Goal: Task Accomplishment & Management: Use online tool/utility

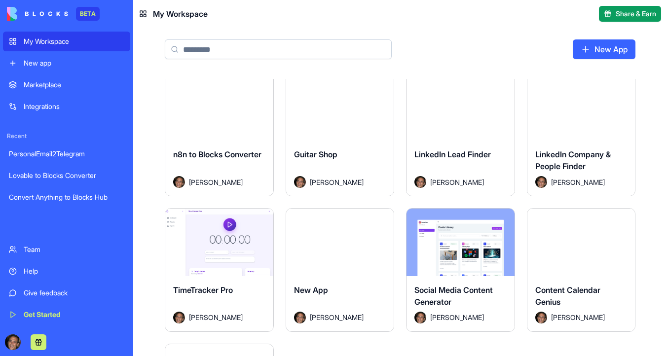
scroll to position [141, 0]
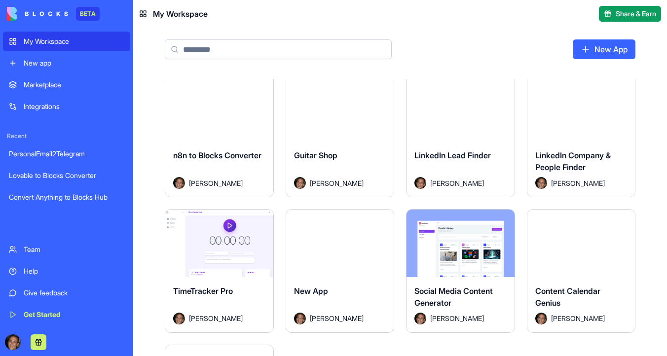
click at [225, 110] on button "Launch" at bounding box center [219, 108] width 74 height 20
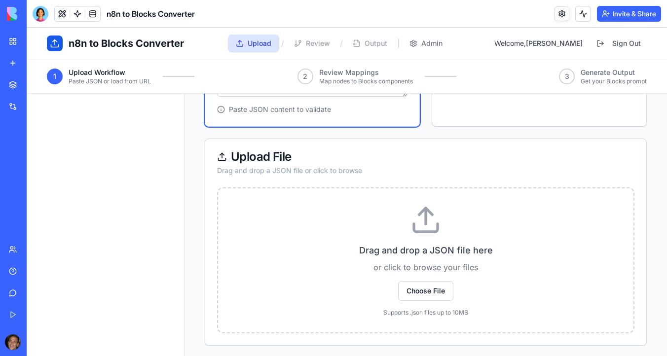
scroll to position [266, 0]
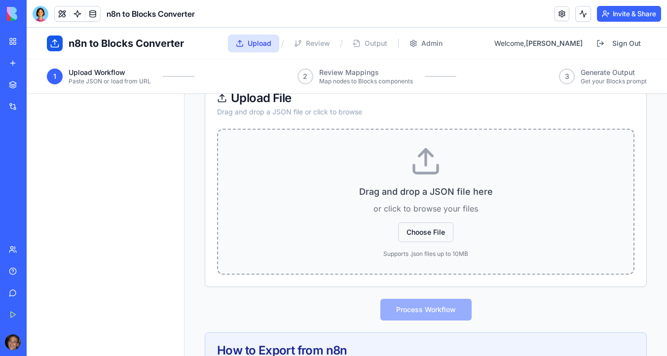
click at [430, 235] on button "Choose File" at bounding box center [425, 232] width 55 height 20
click at [430, 233] on button "Choose File" at bounding box center [425, 232] width 55 height 20
click at [424, 229] on button "Choose File" at bounding box center [425, 232] width 55 height 20
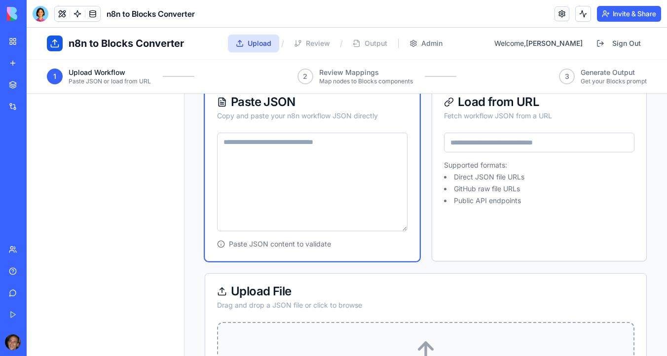
scroll to position [0, 0]
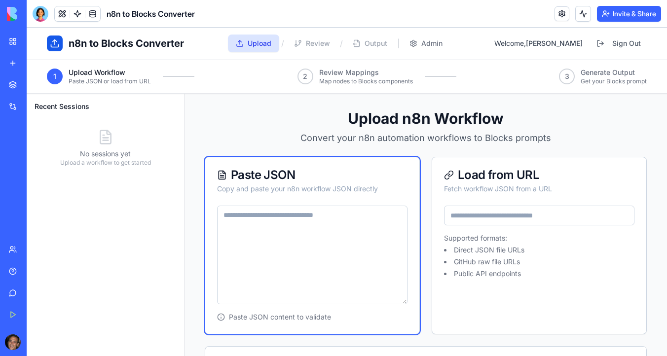
click at [290, 221] on textarea at bounding box center [312, 255] width 190 height 99
paste textarea "**********"
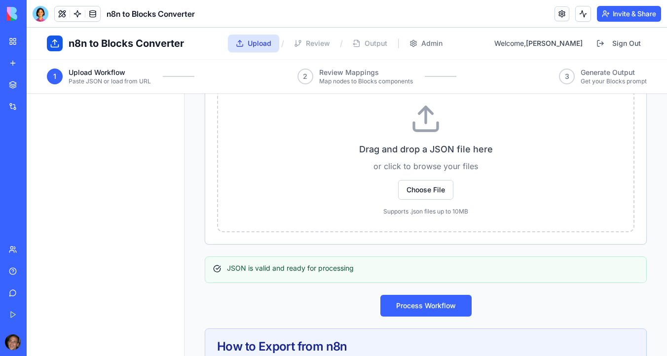
scroll to position [437, 0]
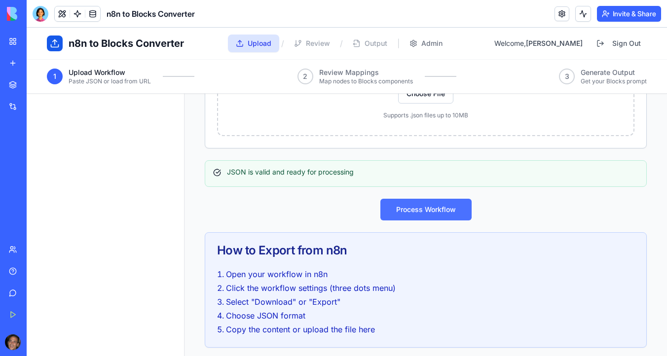
type textarea "**********"
click at [414, 217] on button "Process Workflow" at bounding box center [425, 210] width 91 height 22
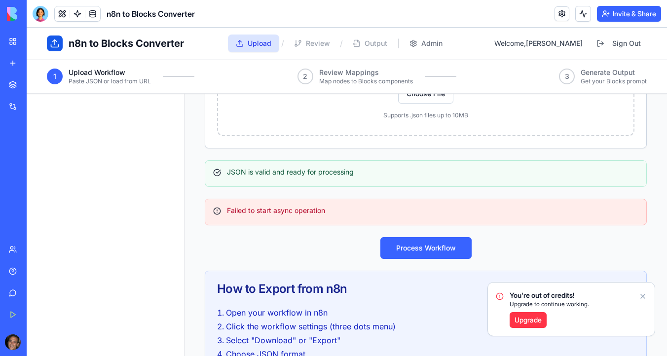
click at [644, 296] on icon "Notifications alt+T" at bounding box center [643, 297] width 8 height 8
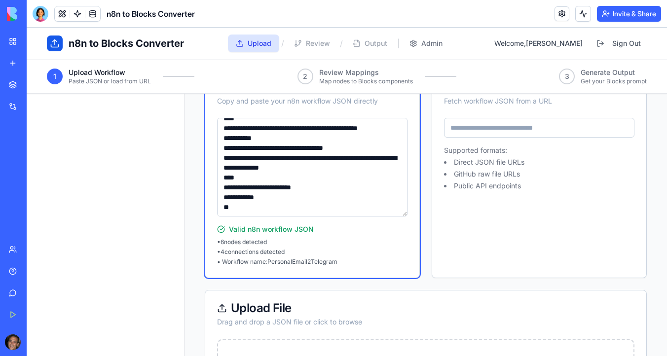
scroll to position [0, 0]
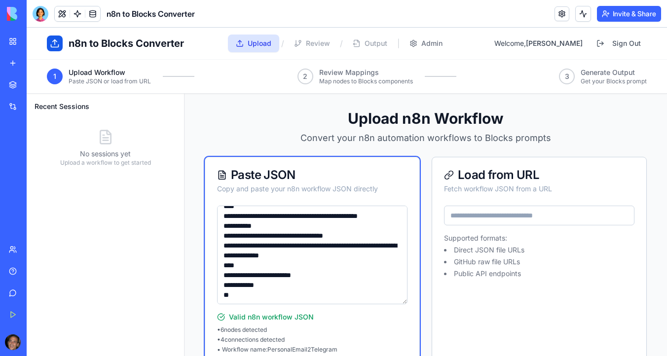
click at [37, 43] on div "My Workspace" at bounding box center [30, 42] width 13 height 10
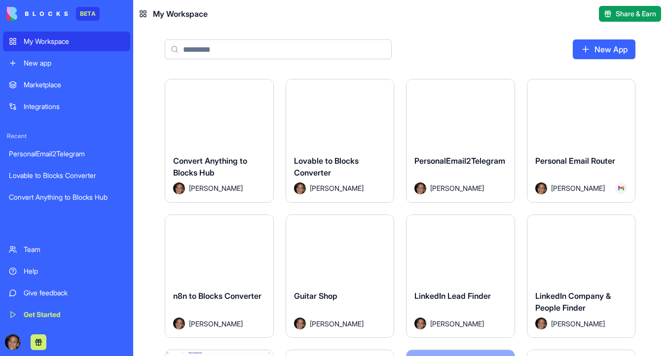
click at [451, 114] on button "Launch" at bounding box center [460, 113] width 74 height 20
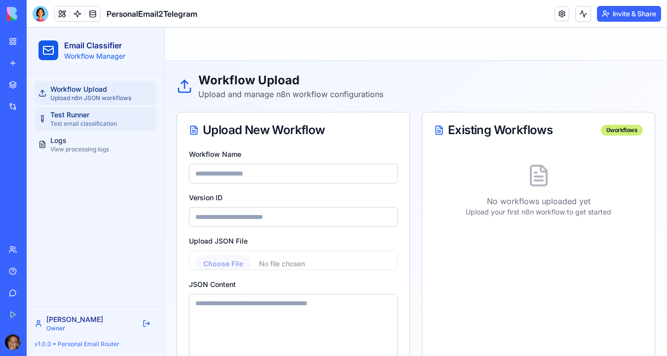
click at [95, 109] on link "Test Runner Test email classification" at bounding box center [96, 119] width 122 height 24
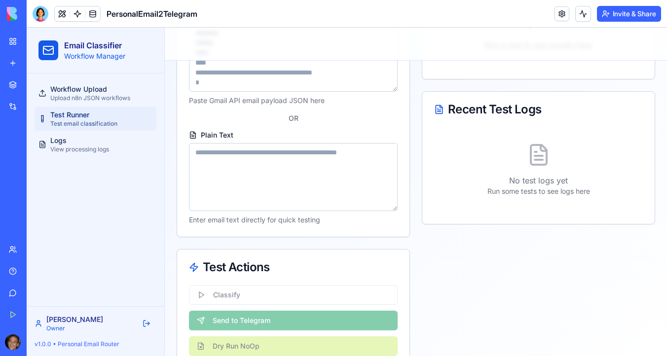
scroll to position [180, 0]
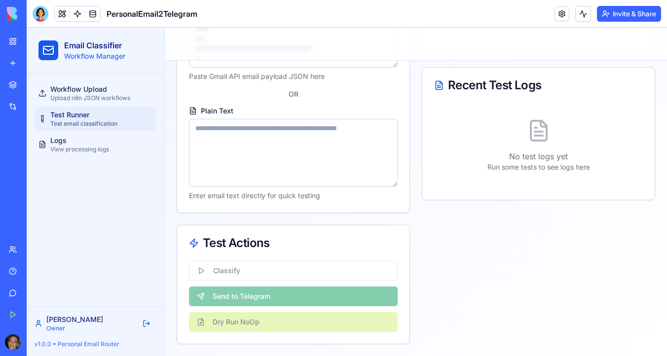
click at [217, 275] on div "Classify Send to Telegram Dry Run NoOp" at bounding box center [293, 302] width 232 height 83
click at [199, 270] on div "Classify Send to Telegram Dry Run NoOp" at bounding box center [293, 302] width 232 height 83
click at [556, 11] on link at bounding box center [561, 13] width 15 height 15
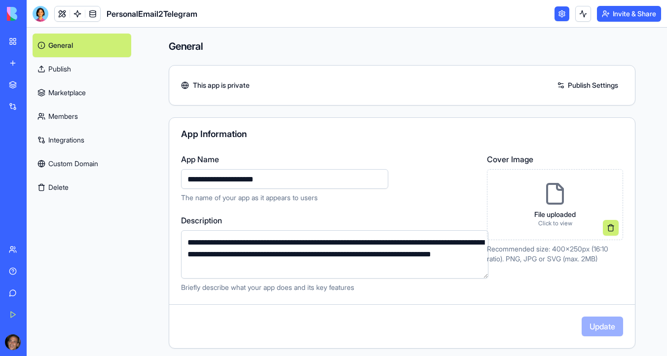
click at [95, 140] on link "Integrations" at bounding box center [82, 140] width 99 height 24
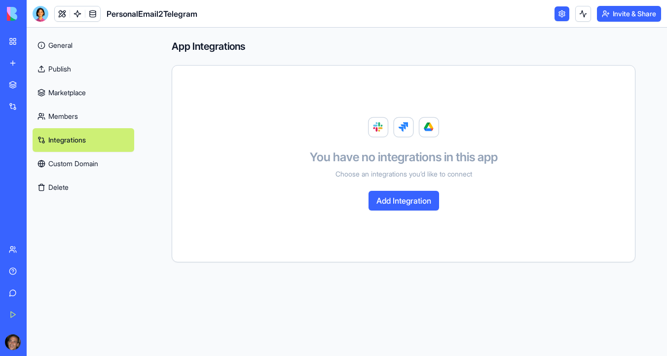
click at [37, 68] on div "New app" at bounding box center [30, 63] width 13 height 10
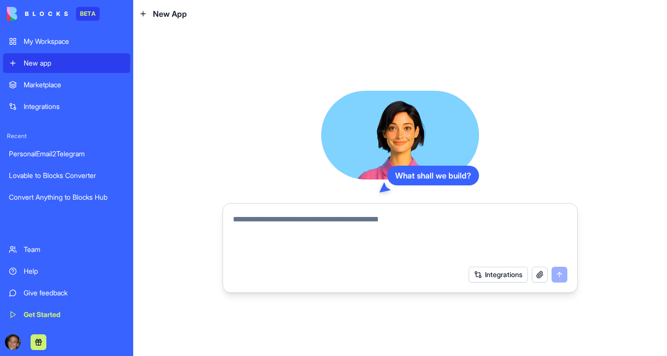
click at [262, 228] on textarea at bounding box center [400, 237] width 334 height 47
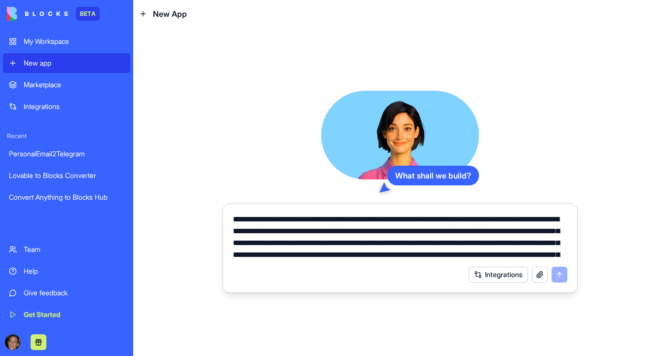
scroll to position [105, 0]
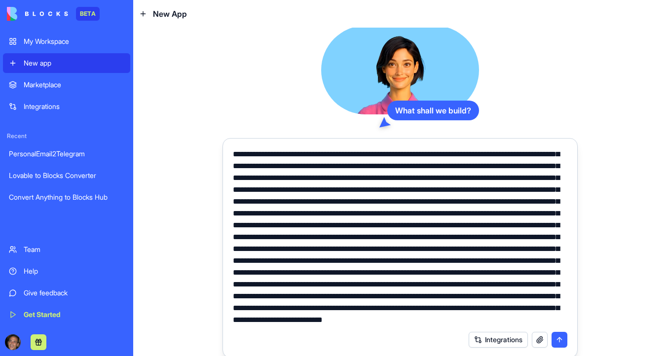
type textarea "**********"
click at [561, 340] on button "submit" at bounding box center [560, 340] width 16 height 16
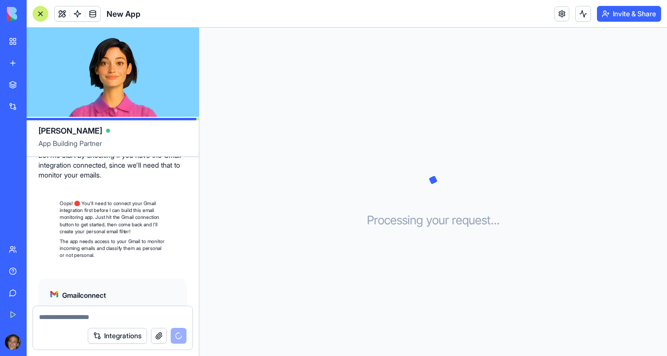
scroll to position [701, 0]
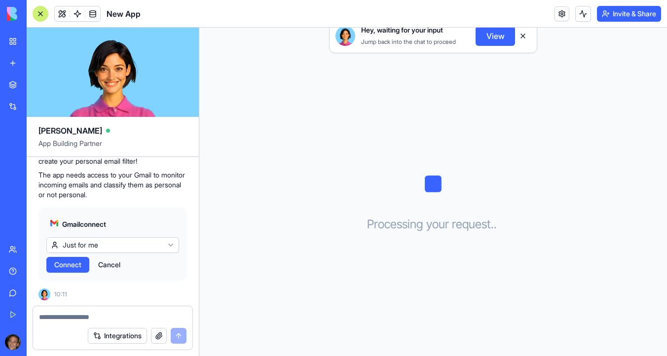
click at [69, 267] on span "Connect" at bounding box center [67, 265] width 27 height 10
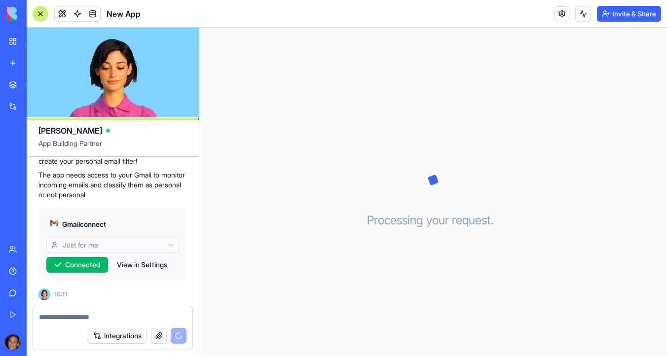
click at [153, 266] on button "View in Settings" at bounding box center [142, 265] width 60 height 16
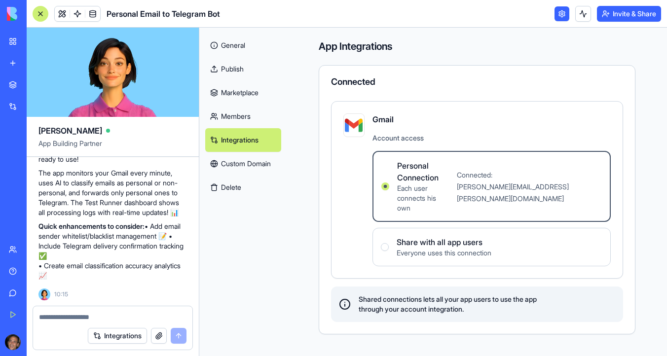
scroll to position [1090, 0]
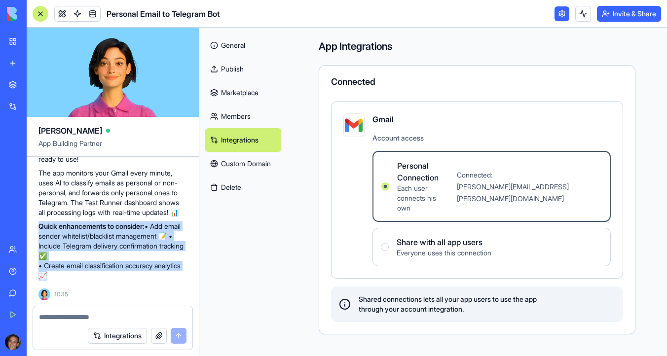
drag, startPoint x: 69, startPoint y: 276, endPoint x: 33, endPoint y: 229, distance: 59.1
copy p "Quick enhancements to consider: • Add email sender whitelist/blacklist manageme…"
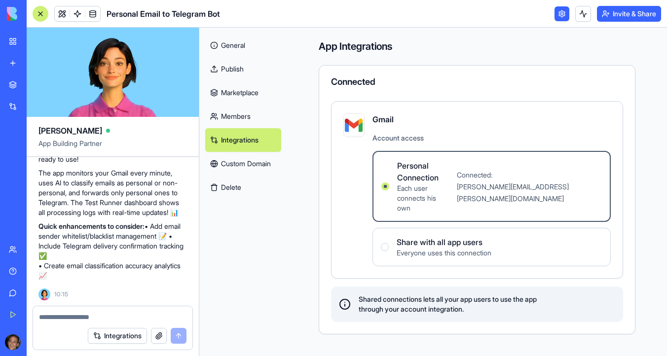
click at [50, 317] on textarea at bounding box center [112, 317] width 147 height 10
paste textarea "**********"
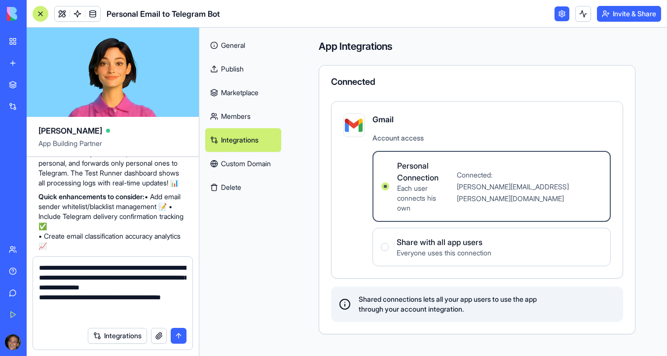
click at [44, 308] on textarea "**********" at bounding box center [112, 292] width 147 height 59
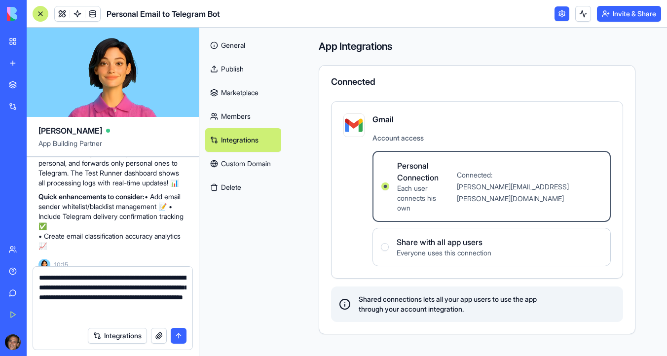
type textarea "**********"
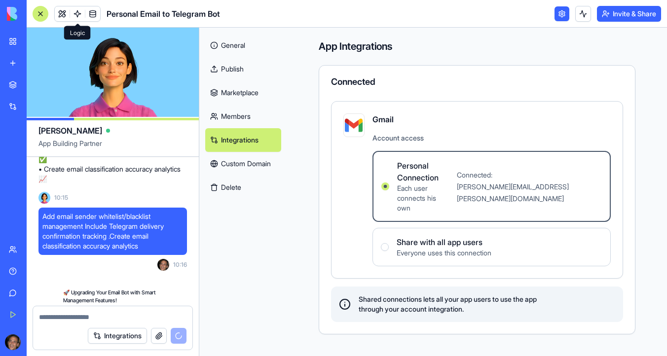
scroll to position [1271, 0]
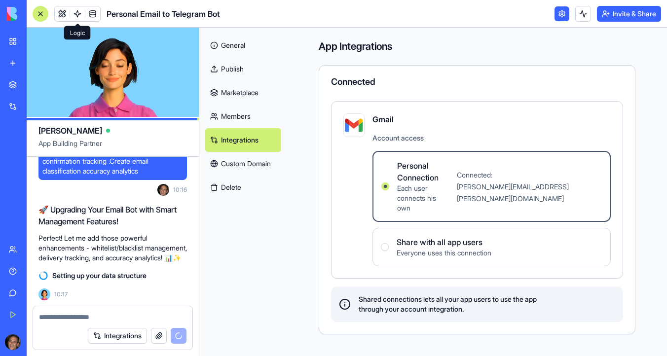
click at [76, 16] on span at bounding box center [78, 14] width 28 height 28
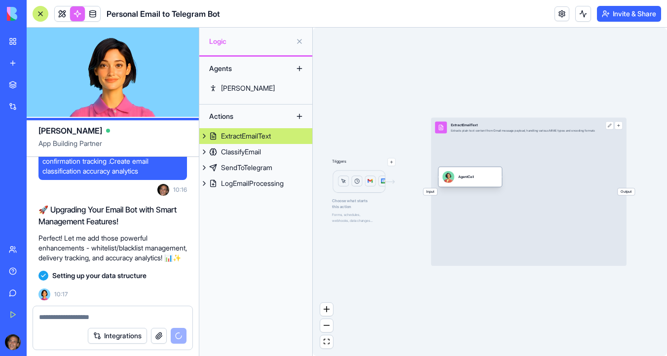
click at [480, 178] on div "AgentCall" at bounding box center [469, 177] width 55 height 12
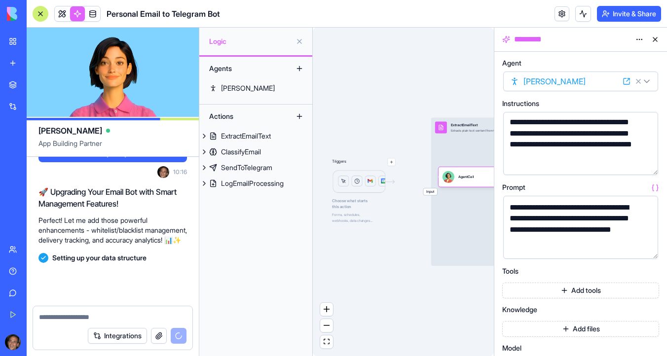
scroll to position [16, 0]
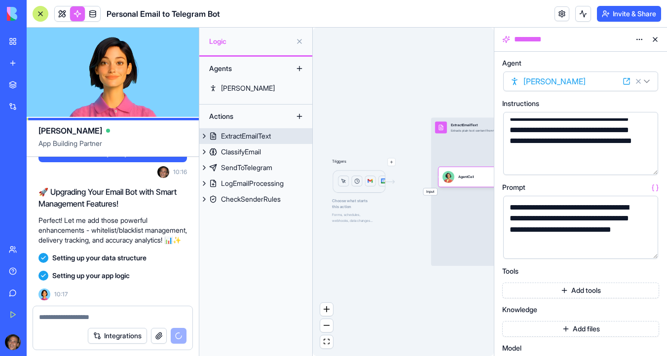
click at [459, 225] on div "Input ExtractEmailText Extracts plain text content from Gmail message payload, …" at bounding box center [528, 191] width 195 height 148
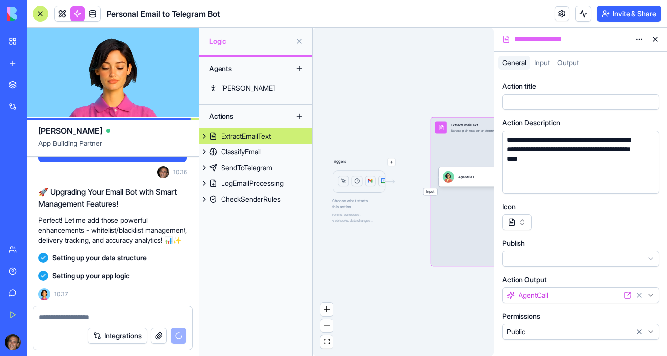
click at [655, 40] on button at bounding box center [655, 40] width 16 height 16
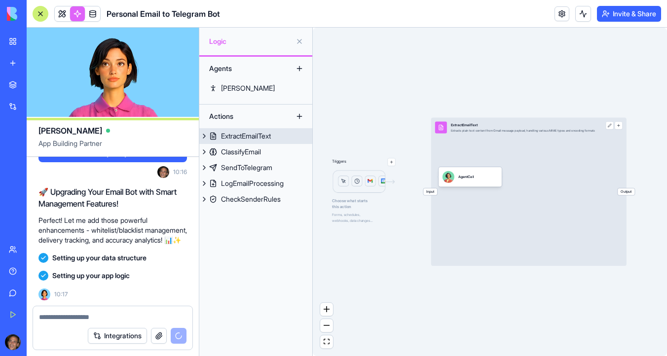
click at [629, 191] on span "Output" at bounding box center [626, 191] width 17 height 7
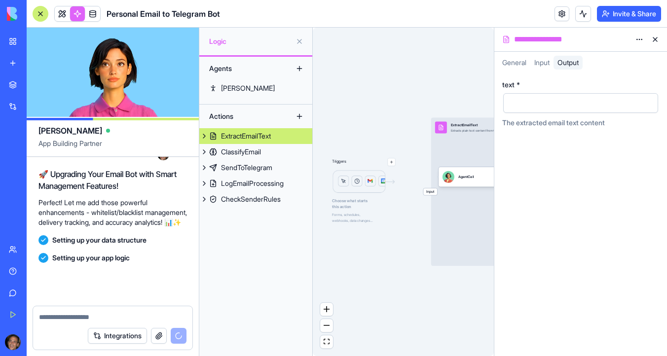
scroll to position [1307, 0]
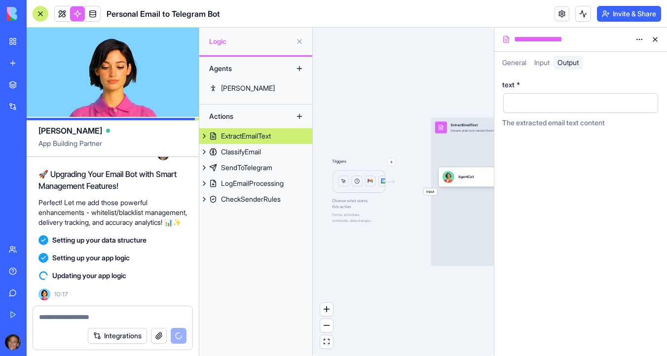
click at [225, 236] on div "Agents Nina Actions ExtractEmailText ClassifyEmail SendToTelegram LogEmailProce…" at bounding box center [255, 206] width 113 height 299
click at [255, 154] on div "ClassifyEmail" at bounding box center [241, 152] width 40 height 10
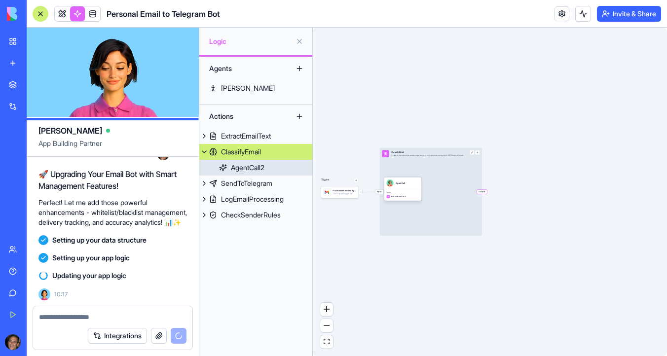
click at [264, 167] on div "AgentCall2" at bounding box center [248, 168] width 34 height 10
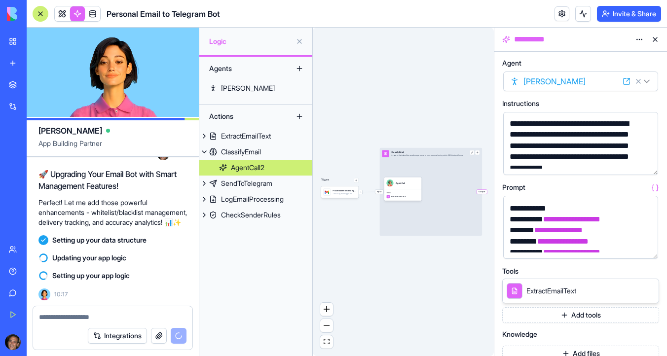
scroll to position [392, 0]
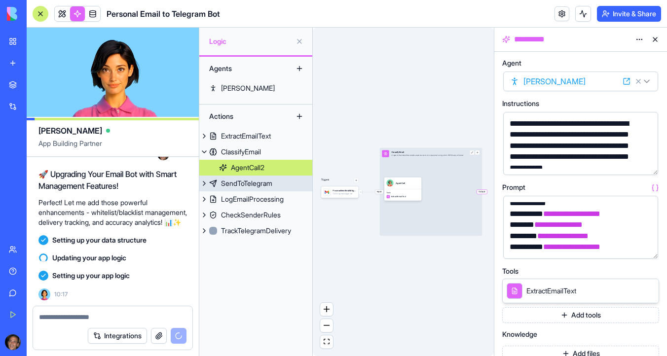
click at [277, 187] on link "SendToTelegram" at bounding box center [255, 184] width 113 height 16
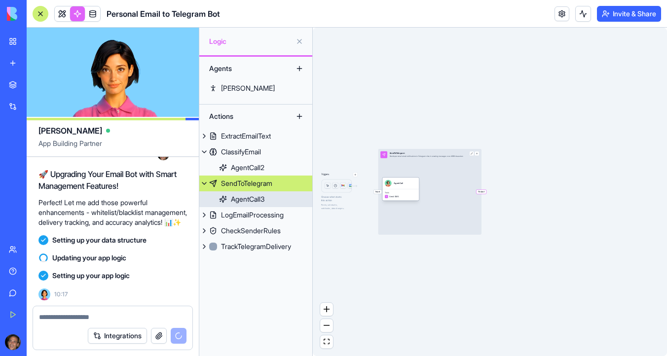
click at [271, 196] on link "AgentCall3" at bounding box center [255, 199] width 113 height 16
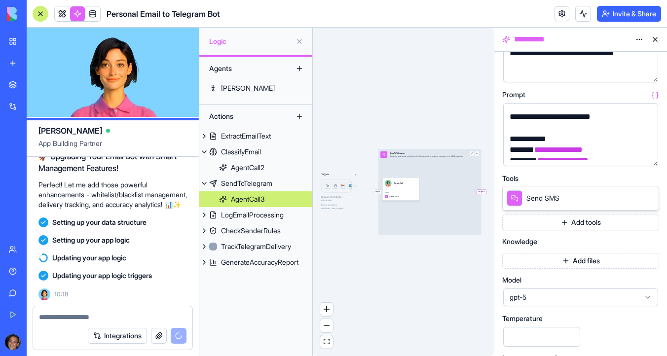
scroll to position [215, 0]
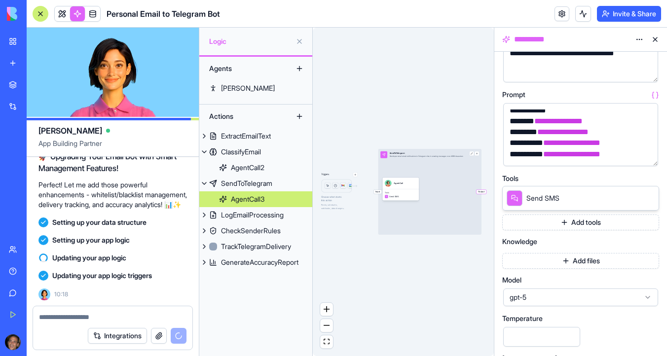
click at [529, 197] on span "Send SMS" at bounding box center [542, 198] width 33 height 10
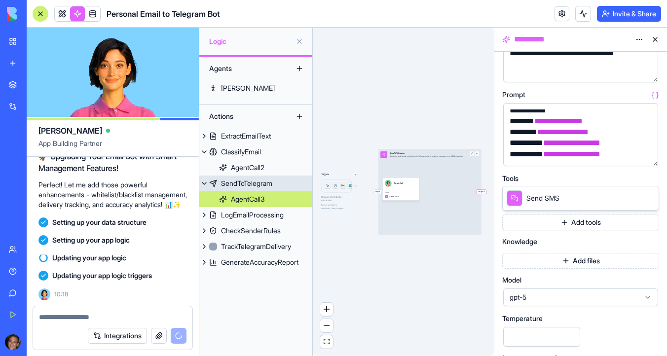
click at [264, 180] on div "SendToTelegram" at bounding box center [246, 184] width 51 height 10
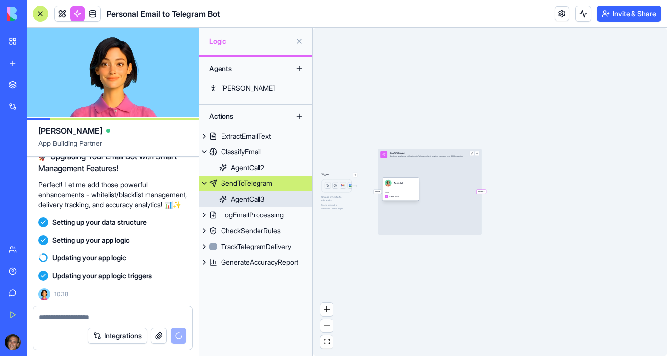
click at [268, 193] on link "AgentCall3" at bounding box center [255, 199] width 113 height 16
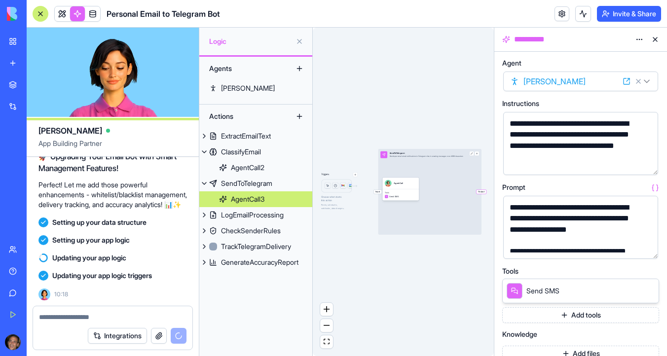
scroll to position [171, 0]
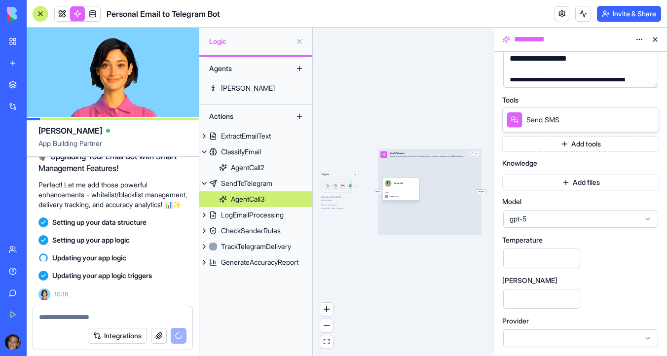
click at [268, 196] on link "AgentCall3" at bounding box center [255, 199] width 113 height 16
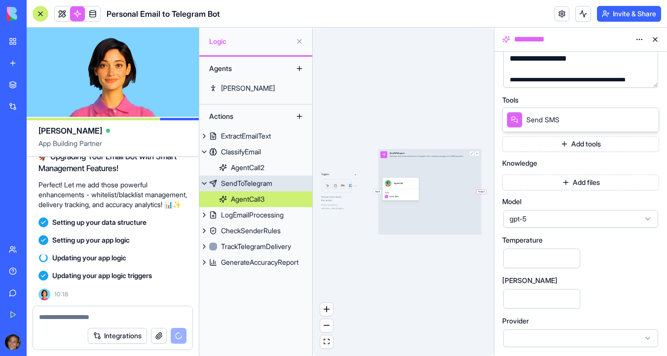
click at [270, 184] on div "SendToTelegram" at bounding box center [246, 184] width 51 height 10
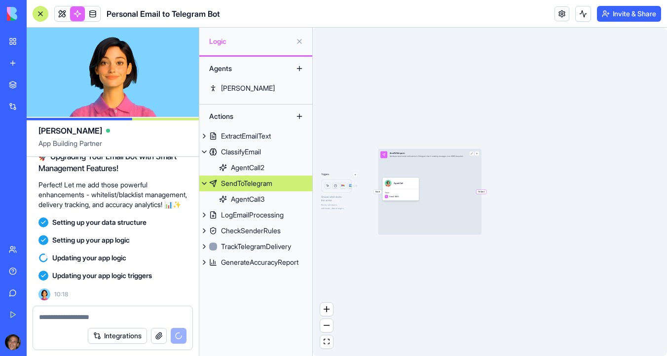
click at [270, 184] on div "SendToTelegram" at bounding box center [246, 184] width 51 height 10
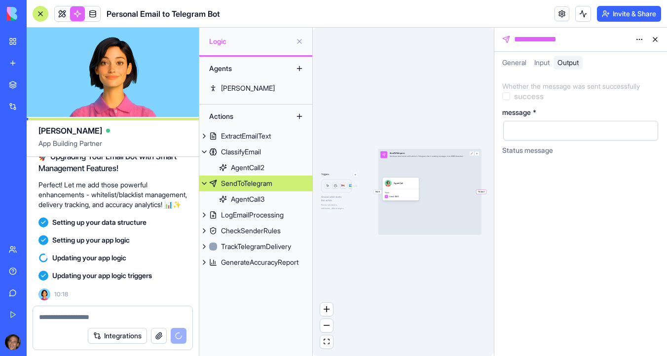
click at [546, 66] on span "Input" at bounding box center [541, 62] width 15 height 8
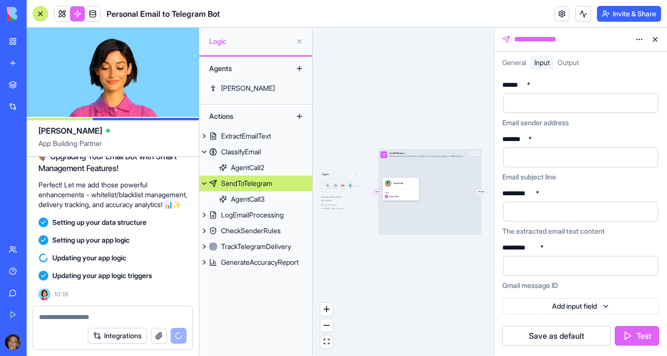
click at [520, 64] on span "General" at bounding box center [514, 62] width 24 height 8
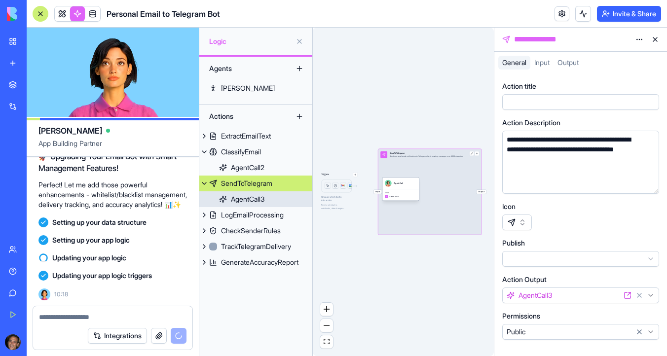
click at [246, 199] on div "AgentCall3" at bounding box center [248, 199] width 34 height 10
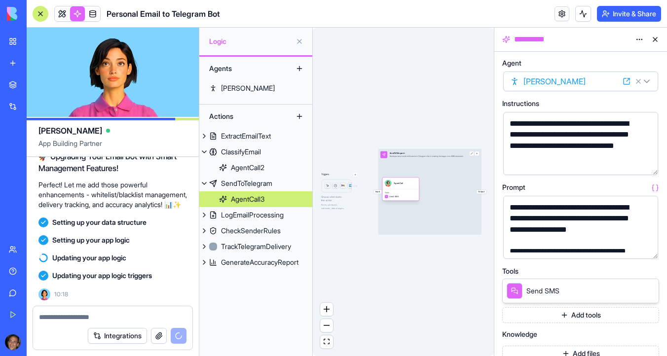
click at [293, 196] on link "AgentCall3" at bounding box center [255, 199] width 113 height 16
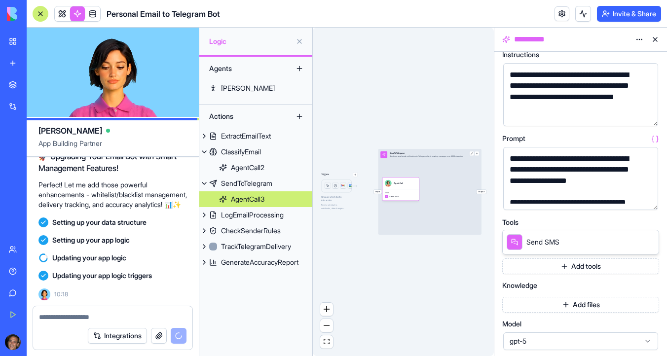
scroll to position [67, 0]
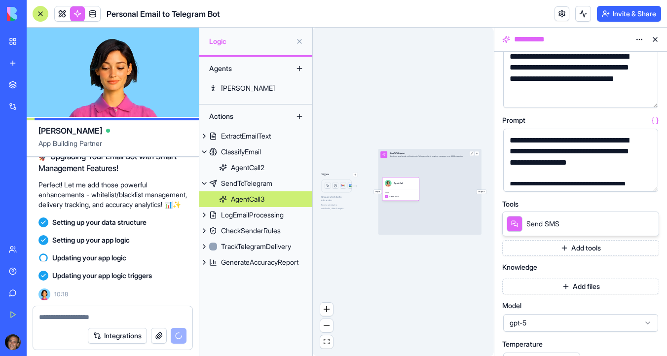
click at [585, 249] on button "Add tools" at bounding box center [580, 248] width 157 height 16
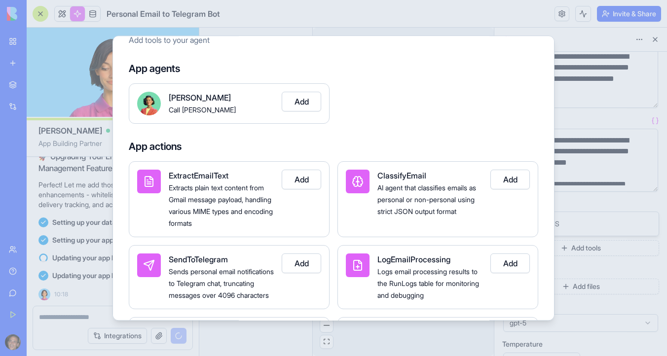
scroll to position [1360, 0]
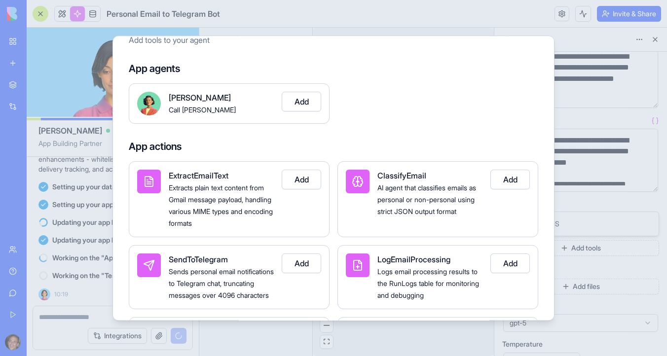
click at [300, 265] on button "Add" at bounding box center [301, 264] width 39 height 20
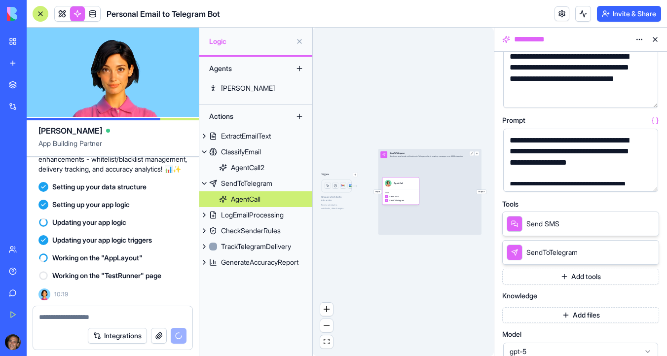
click at [650, 225] on icon at bounding box center [649, 224] width 8 height 8
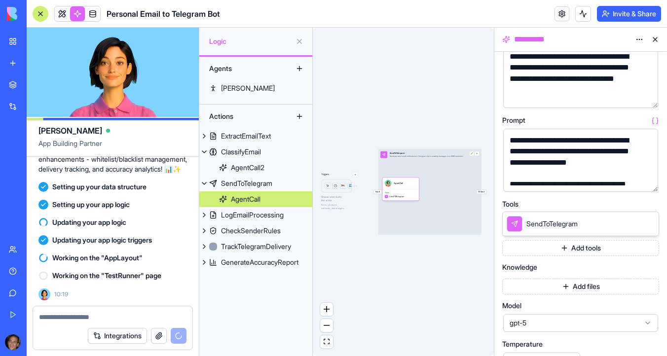
click at [550, 227] on span "SendToTelegram" at bounding box center [551, 224] width 51 height 10
click at [515, 222] on icon at bounding box center [515, 224] width 6 height 6
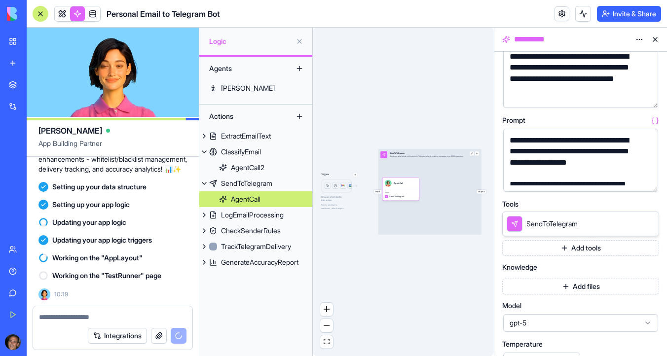
click at [636, 224] on icon at bounding box center [637, 224] width 8 height 8
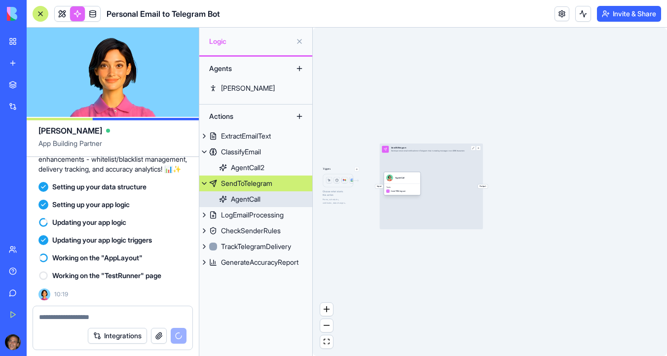
click at [290, 199] on link "AgentCall" at bounding box center [255, 199] width 113 height 16
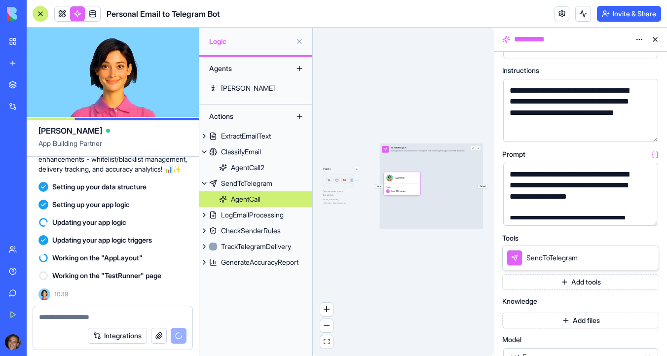
scroll to position [77, 0]
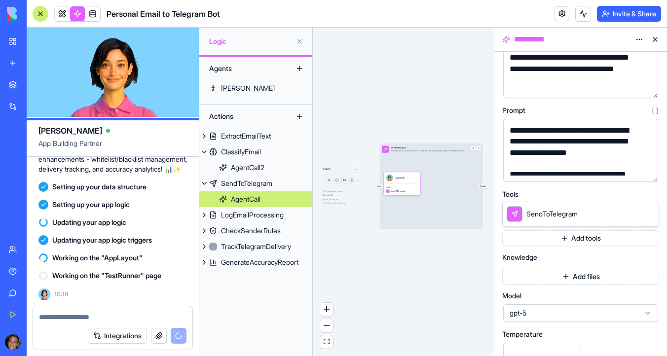
click at [615, 216] on div "SendToTelegram" at bounding box center [580, 214] width 157 height 25
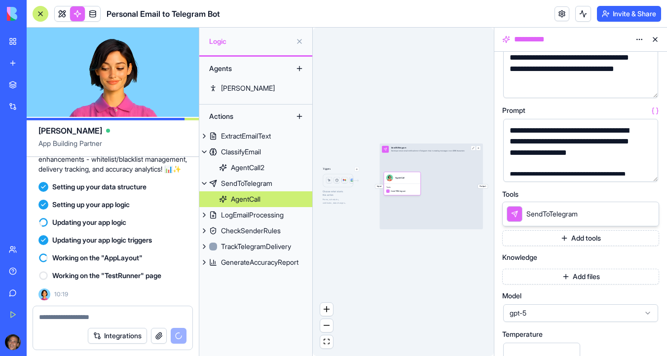
click at [582, 230] on button "Add tools" at bounding box center [580, 238] width 157 height 16
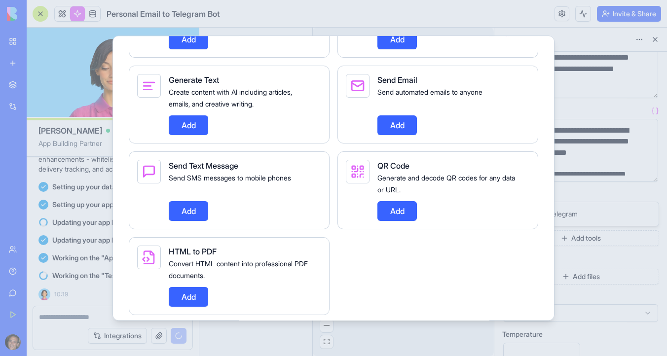
scroll to position [931, 0]
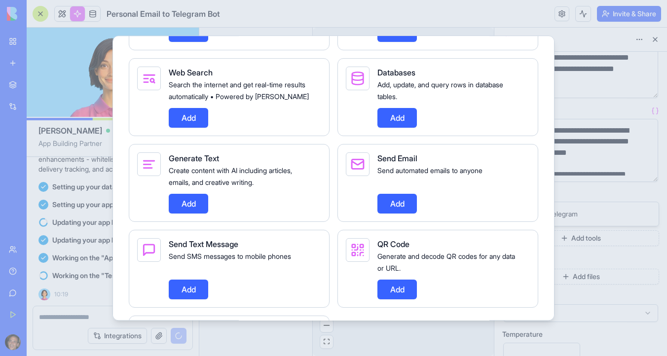
click at [80, 69] on div at bounding box center [333, 178] width 667 height 356
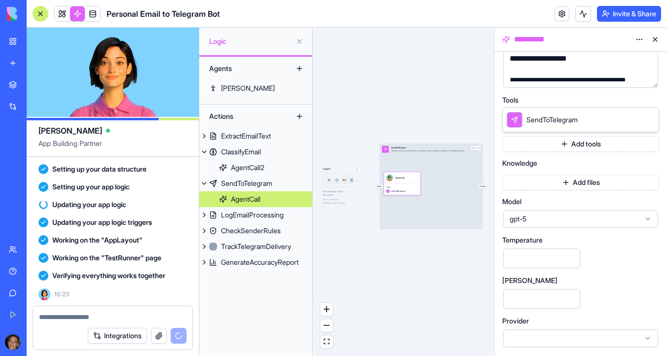
scroll to position [1579, 0]
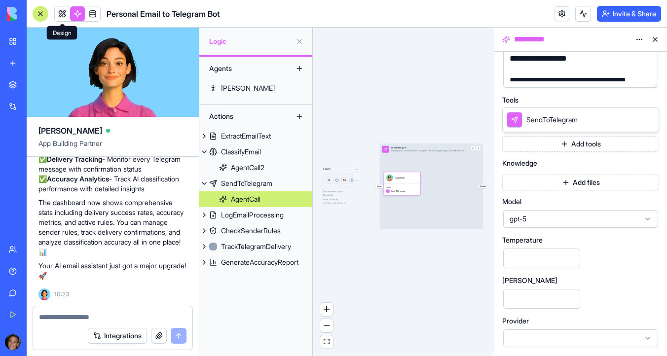
click at [60, 18] on span at bounding box center [62, 14] width 28 height 28
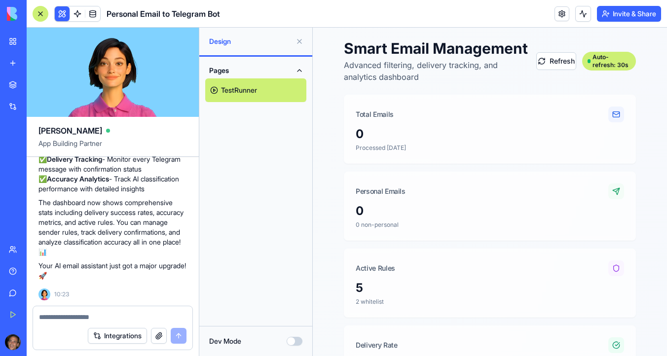
click at [212, 92] on link "TestRunner" at bounding box center [255, 90] width 101 height 24
click at [551, 70] on button "Refresh" at bounding box center [556, 61] width 40 height 18
click at [553, 70] on button "Refresh" at bounding box center [556, 61] width 40 height 18
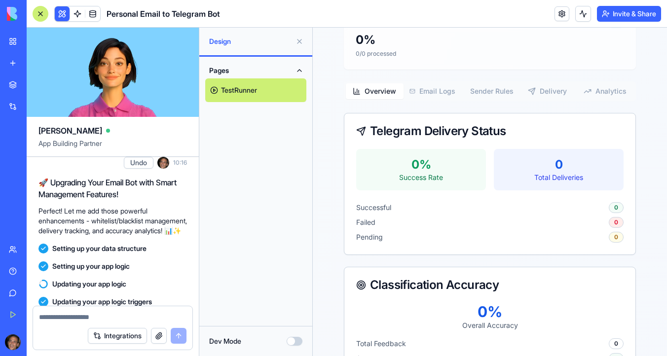
scroll to position [505, 0]
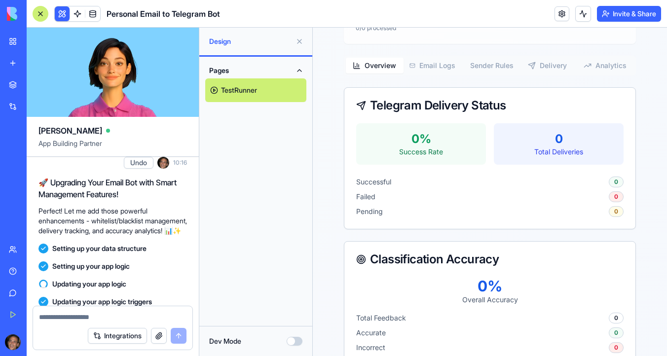
click at [546, 74] on button "Delivery" at bounding box center [547, 66] width 58 height 16
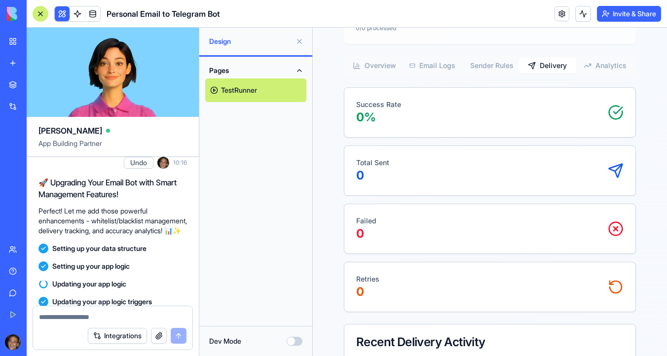
click at [499, 74] on button "Sender Rules" at bounding box center [490, 66] width 58 height 16
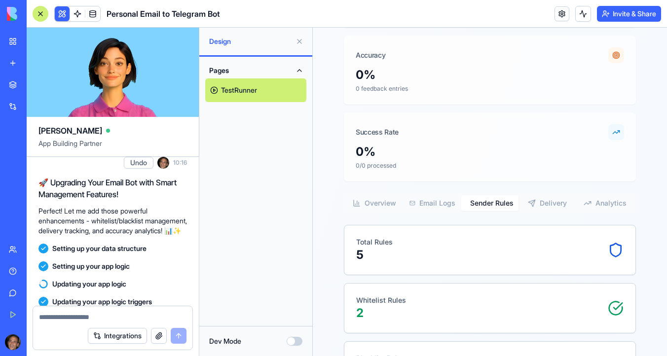
scroll to position [367, 0]
click at [553, 212] on button "Delivery" at bounding box center [547, 204] width 58 height 16
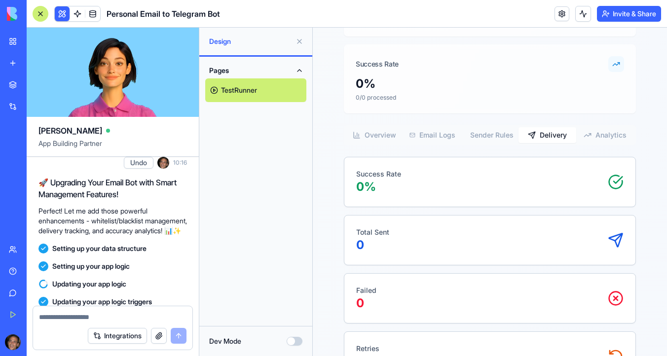
scroll to position [460, 0]
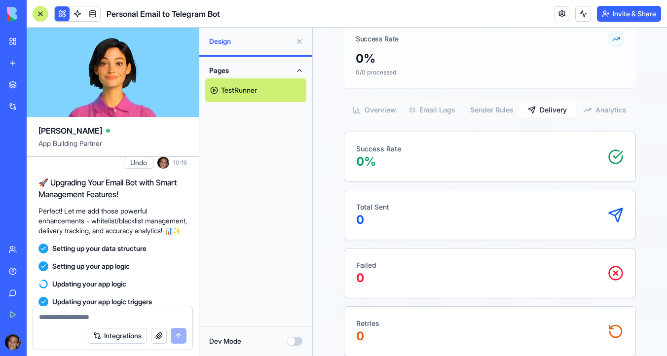
click at [599, 118] on button "Analytics" at bounding box center [605, 110] width 58 height 16
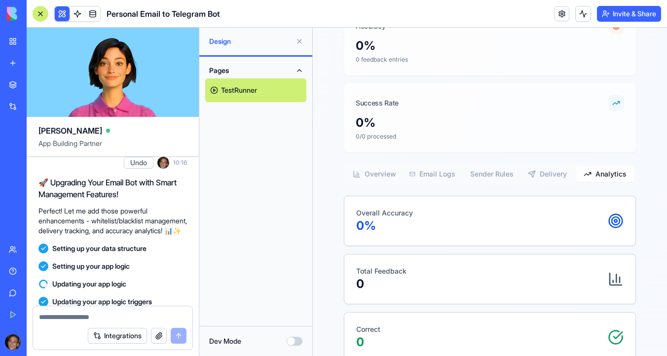
scroll to position [352, 0]
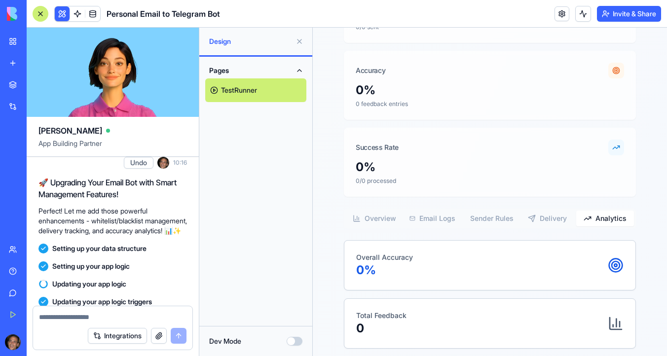
click at [215, 93] on link "TestRunner" at bounding box center [255, 90] width 101 height 24
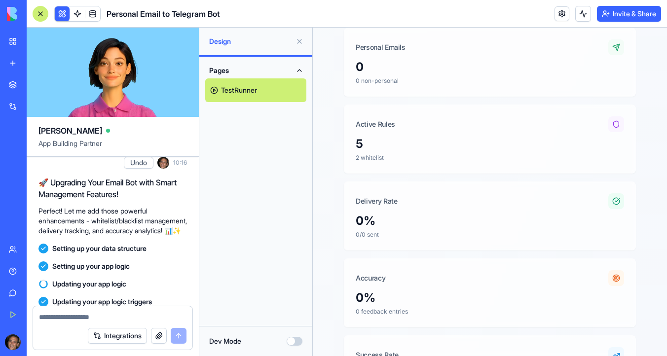
scroll to position [0, 0]
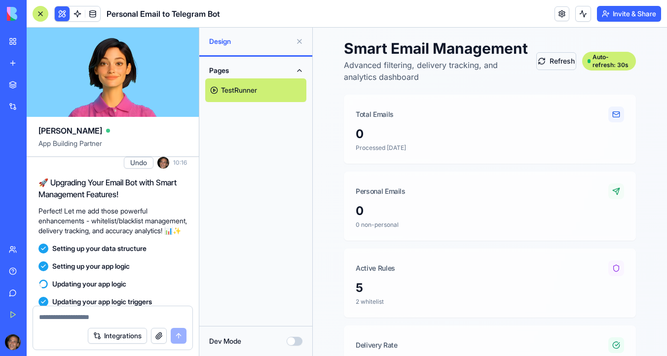
click at [553, 68] on button "Refresh" at bounding box center [556, 61] width 40 height 18
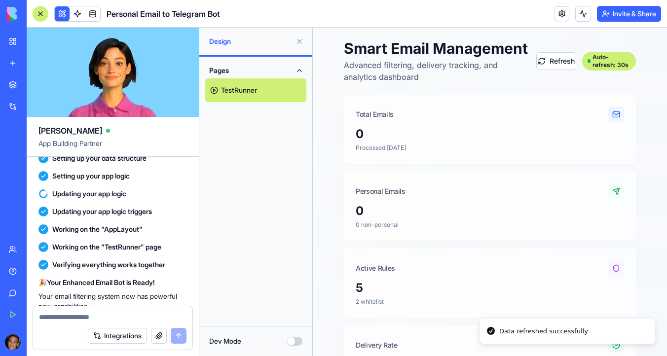
scroll to position [1579, 0]
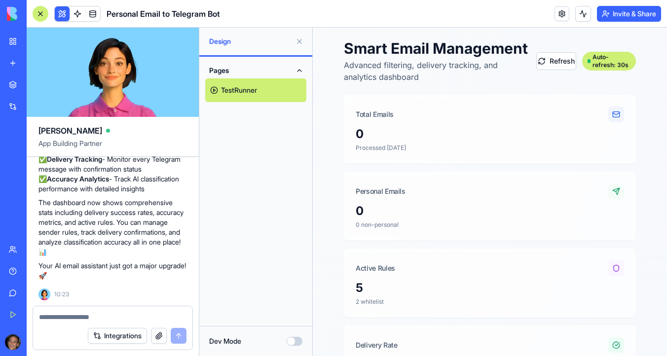
click at [57, 319] on textarea at bounding box center [112, 317] width 147 height 10
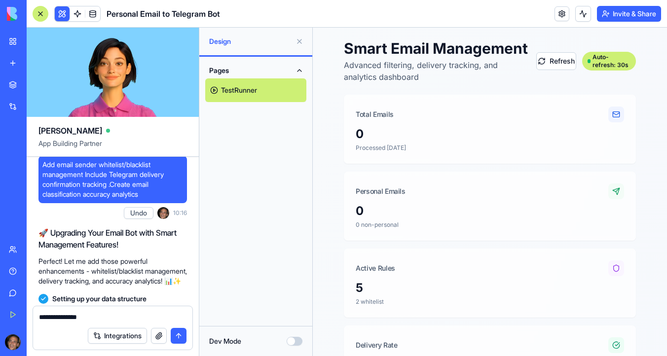
scroll to position [1171, 0]
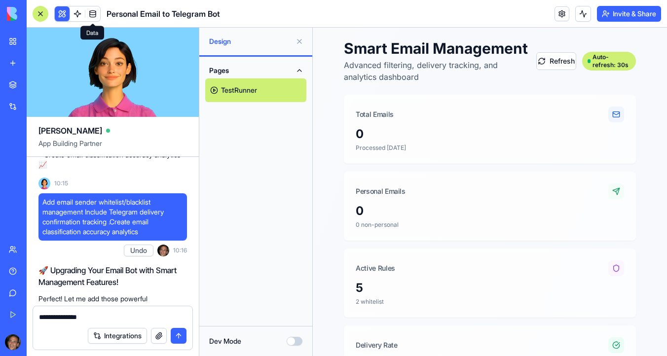
click at [98, 19] on span at bounding box center [93, 14] width 28 height 28
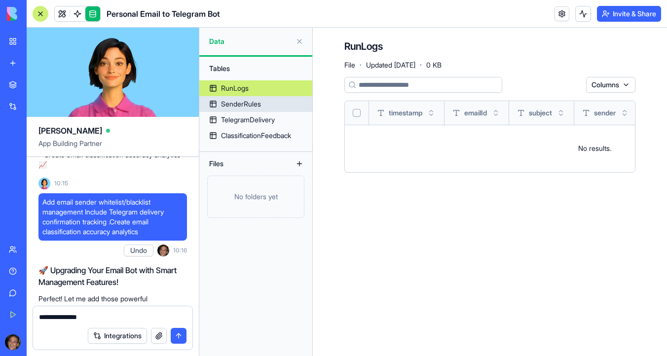
click at [276, 106] on link "SenderRules" at bounding box center [255, 104] width 113 height 16
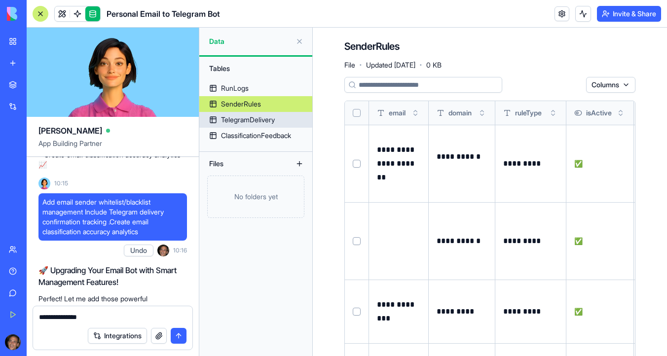
click at [274, 120] on div "TelegramDelivery" at bounding box center [248, 120] width 54 height 10
click at [275, 122] on div "TelegramDelivery" at bounding box center [248, 120] width 54 height 10
click at [560, 13] on link at bounding box center [561, 13] width 15 height 15
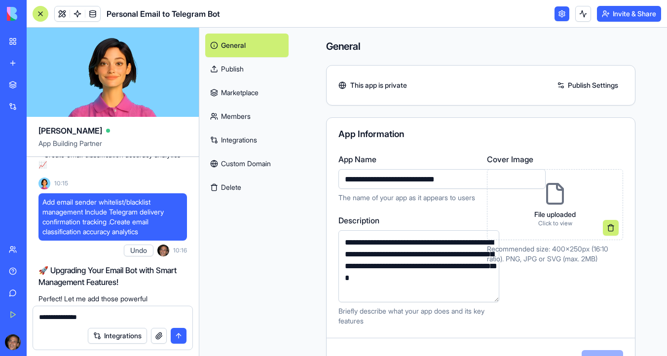
click at [263, 144] on link "Integrations" at bounding box center [246, 140] width 83 height 24
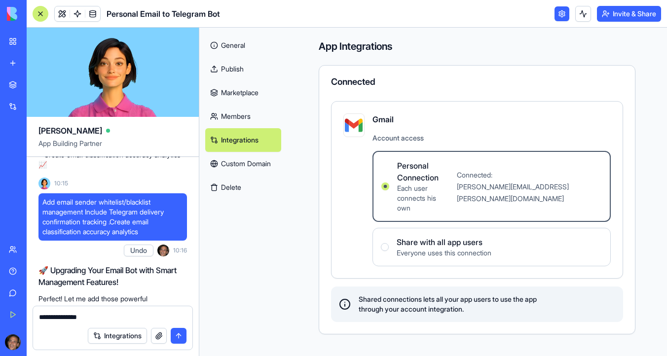
click at [82, 306] on div "**********" at bounding box center [112, 314] width 159 height 16
click at [112, 315] on textarea "**********" at bounding box center [112, 317] width 147 height 10
type textarea "**********"
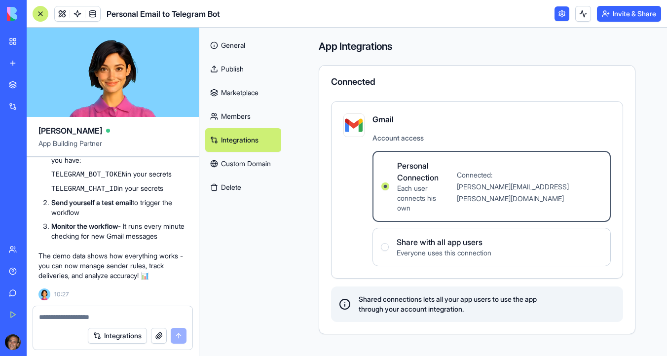
scroll to position [2302, 0]
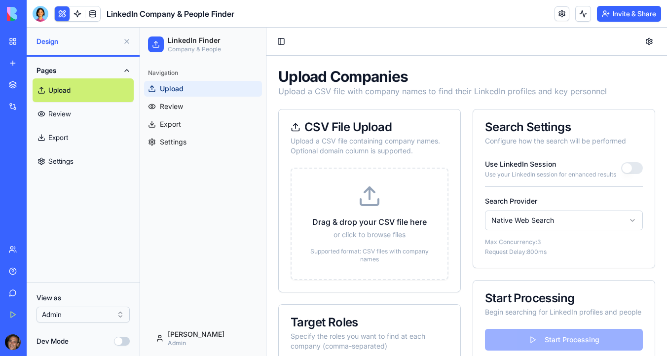
click at [37, 50] on link "My Workspace" at bounding box center [22, 42] width 39 height 20
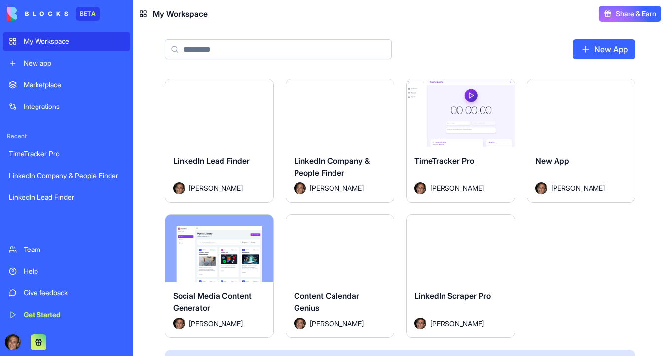
click at [41, 66] on div "New app" at bounding box center [74, 63] width 101 height 10
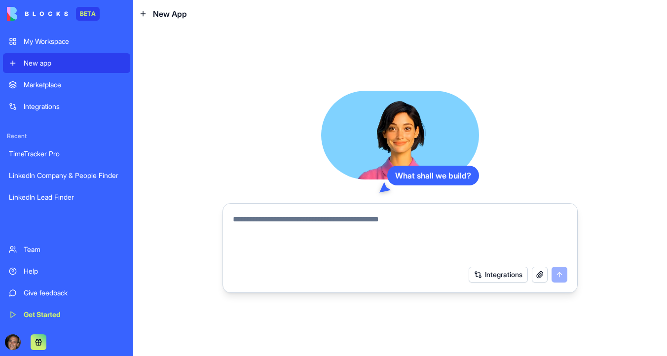
click at [306, 221] on textarea at bounding box center [400, 237] width 334 height 47
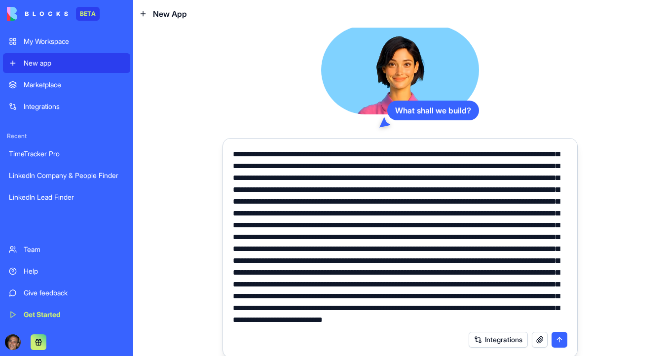
scroll to position [2, 0]
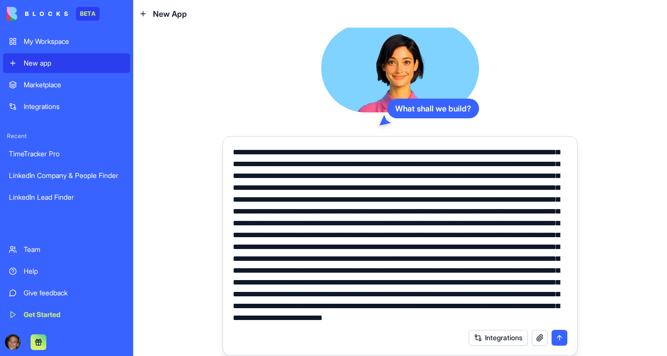
type textarea "**********"
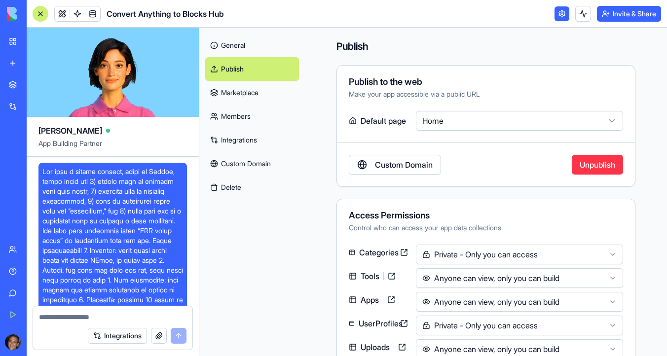
scroll to position [7645, 0]
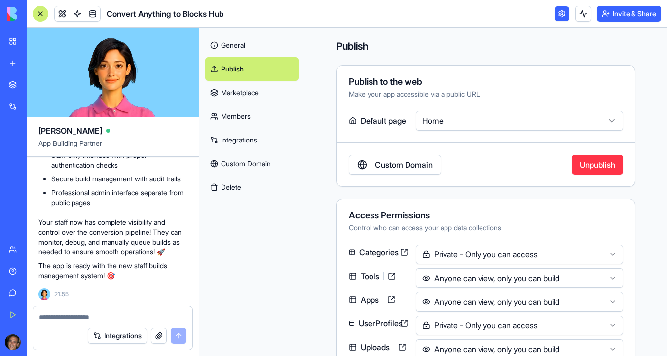
click at [234, 142] on link "Integrations" at bounding box center [252, 140] width 94 height 24
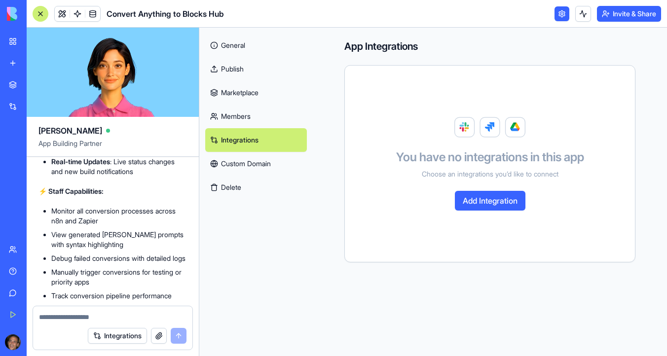
scroll to position [7354, 0]
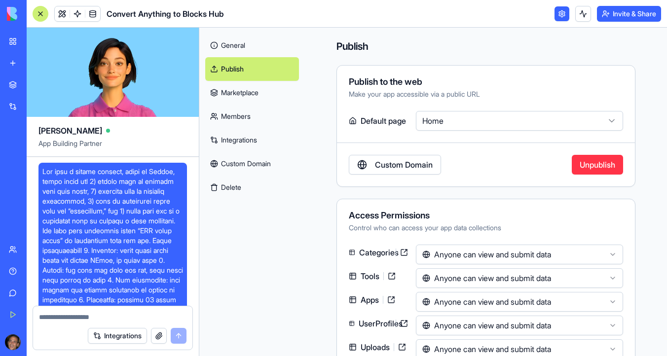
scroll to position [155, 0]
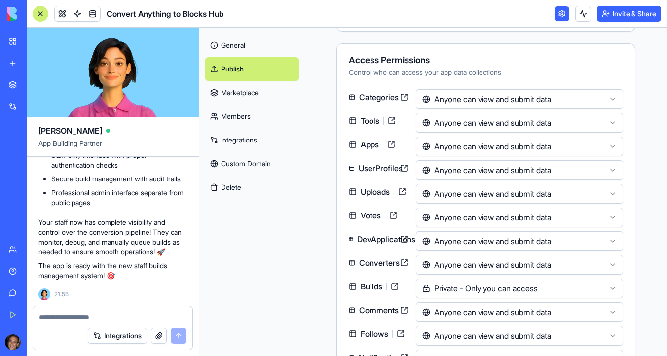
click at [258, 138] on link "Integrations" at bounding box center [252, 140] width 94 height 24
